Goal: Task Accomplishment & Management: Manage account settings

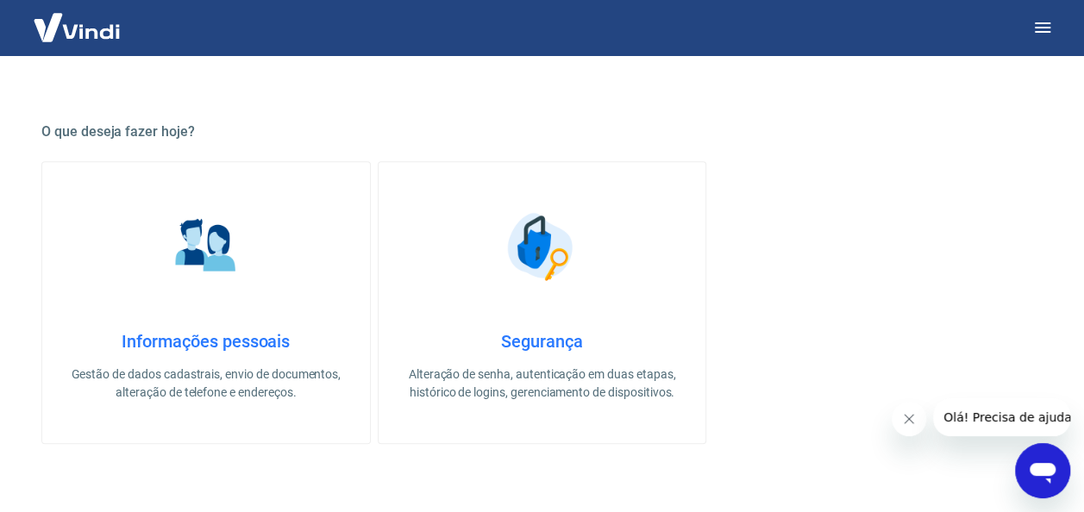
scroll to position [441, 0]
click at [225, 335] on h4 "Informações pessoais" at bounding box center [206, 340] width 273 height 21
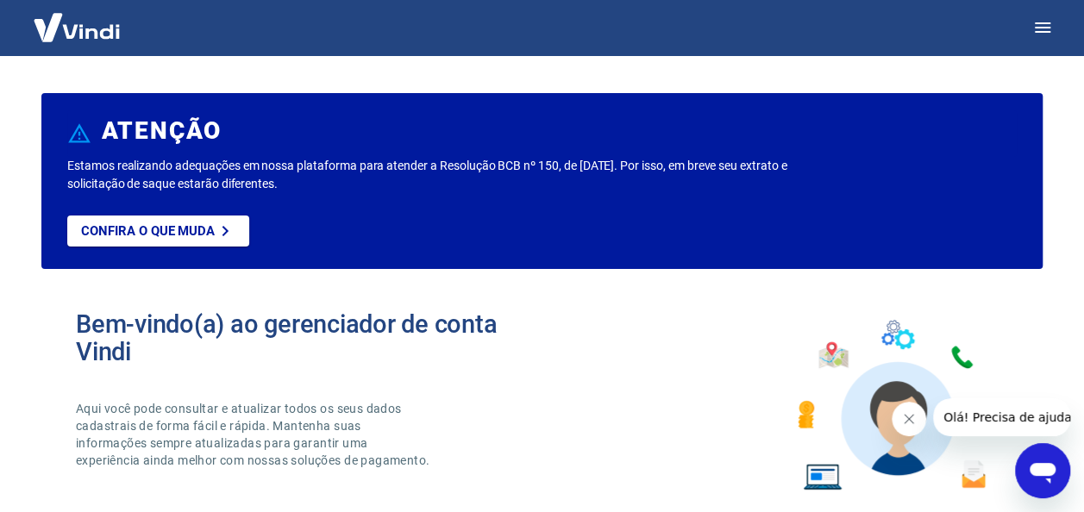
select select "SP"
select select "business"
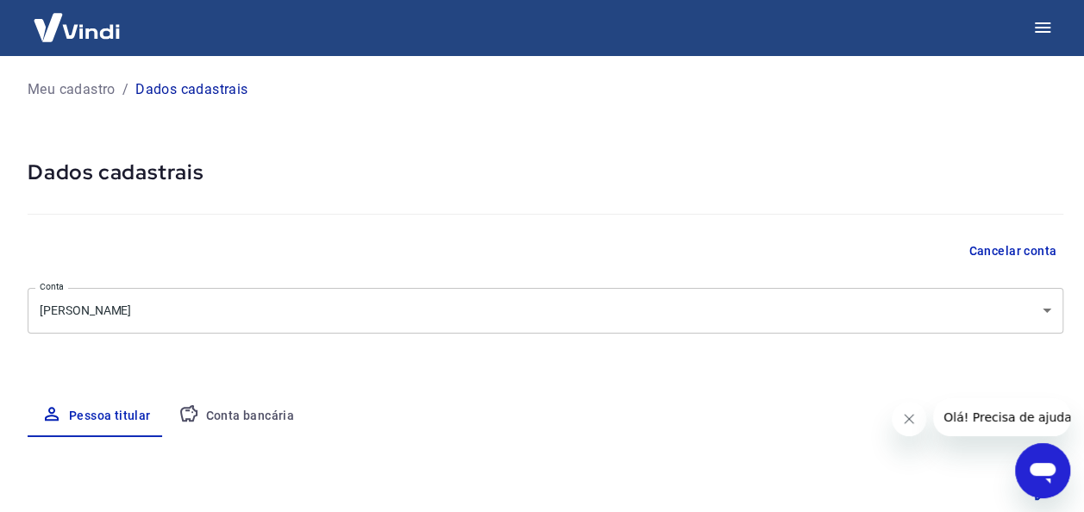
click at [53, 86] on p "Meu cadastro" at bounding box center [72, 89] width 88 height 21
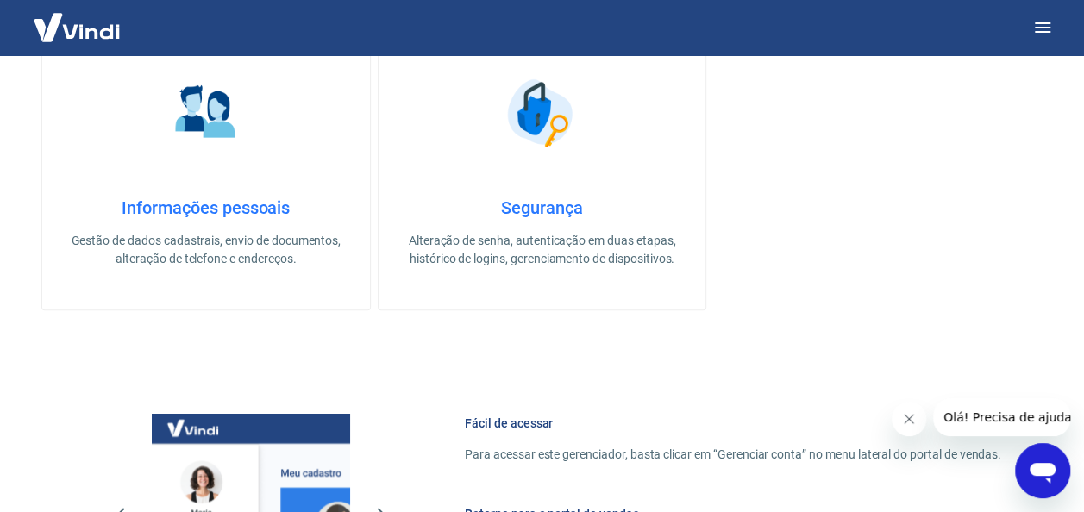
scroll to position [575, 0]
click at [473, 238] on p "Alteração de senha, autenticação em duas etapas, histórico de logins, gerenciam…" at bounding box center [542, 249] width 273 height 36
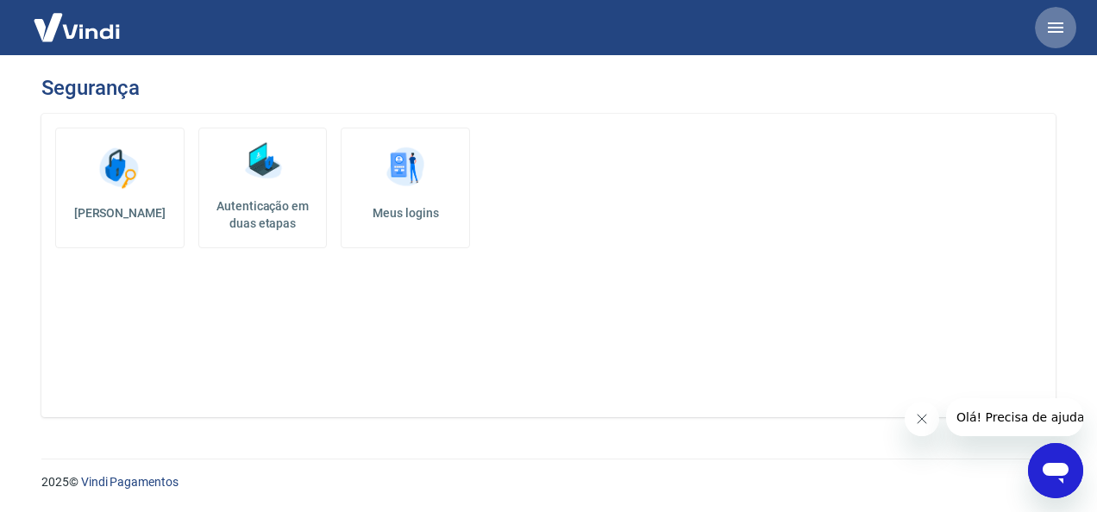
click at [1066, 33] on button "button" at bounding box center [1055, 27] width 41 height 41
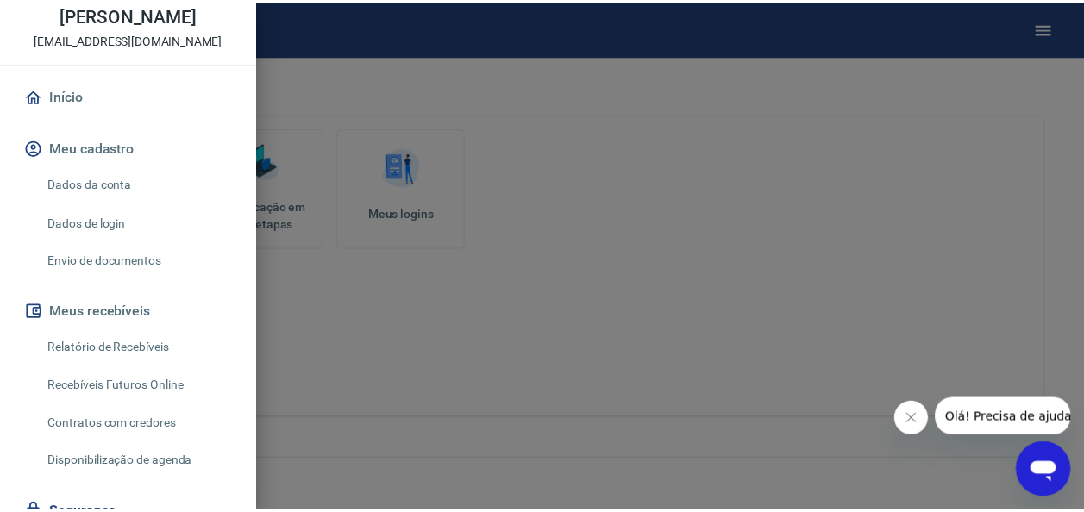
scroll to position [16, 0]
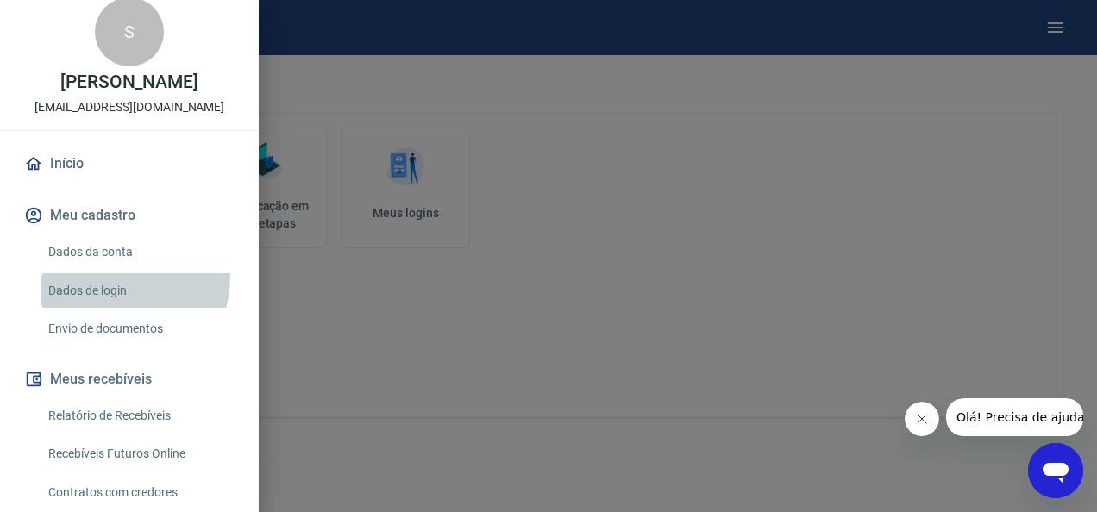
click at [101, 275] on link "Dados de login" at bounding box center [139, 290] width 197 height 35
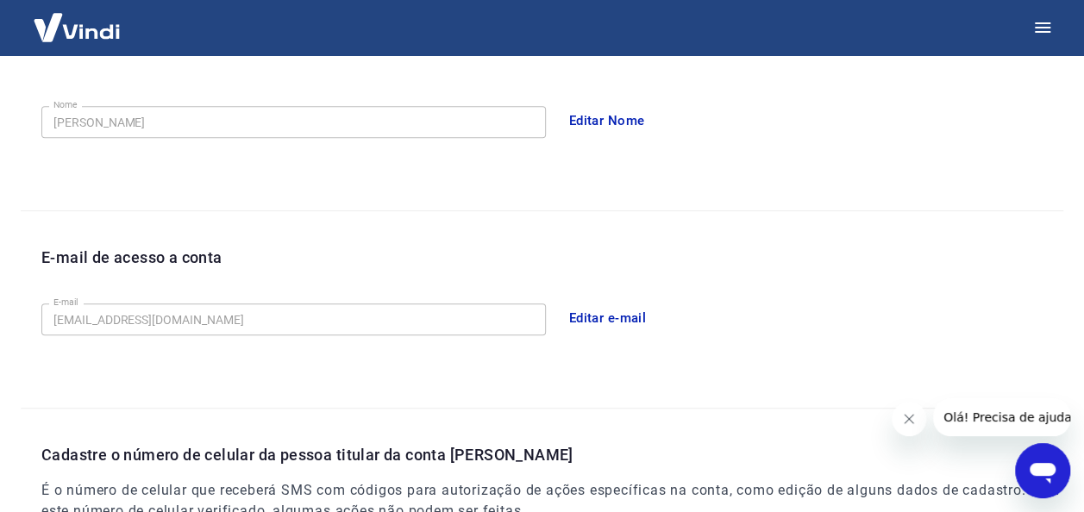
scroll to position [311, 0]
click at [592, 310] on button "Editar e-mail" at bounding box center [608, 317] width 97 height 36
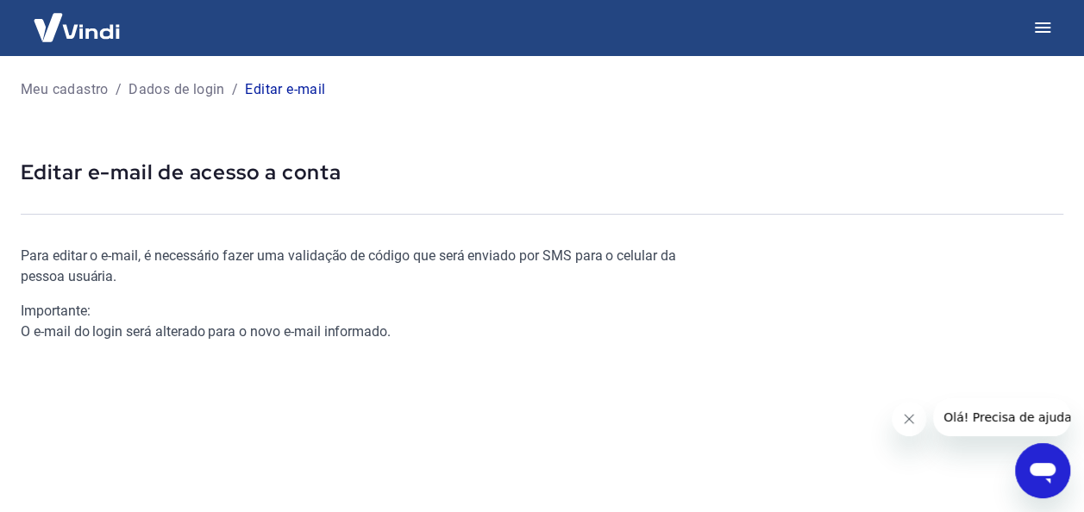
scroll to position [298, 0]
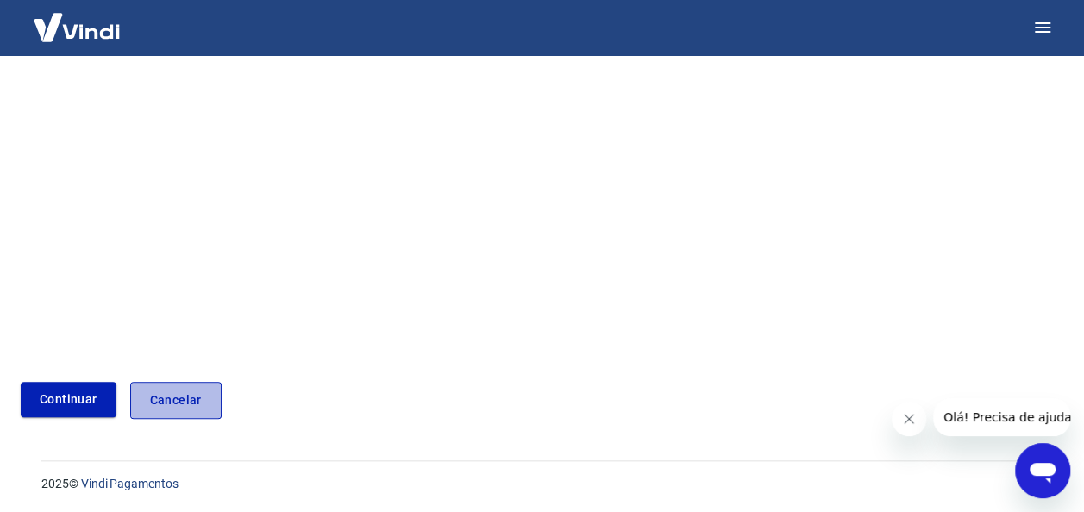
click at [162, 404] on link "Cancelar" at bounding box center [175, 400] width 91 height 37
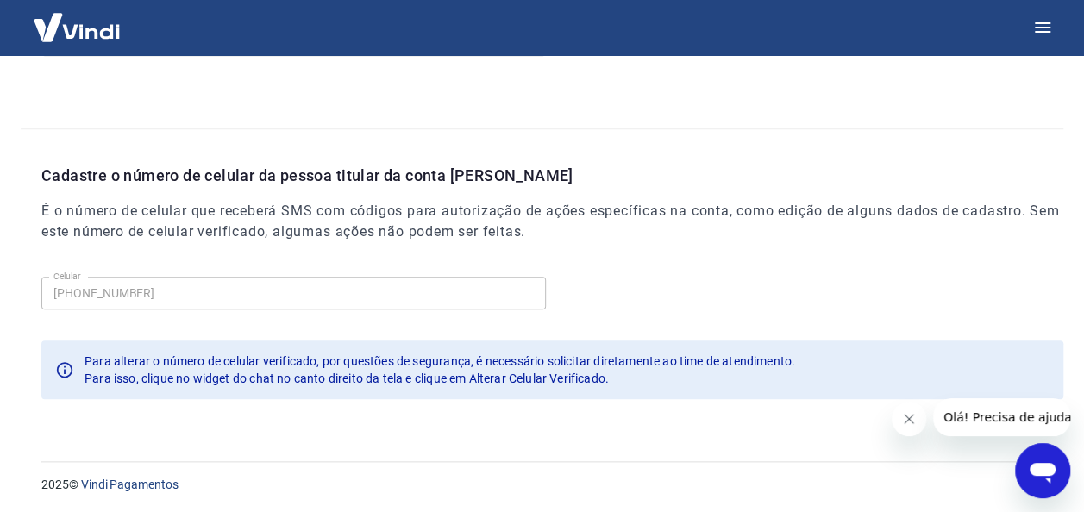
scroll to position [591, 0]
